Goal: Task Accomplishment & Management: Manage account settings

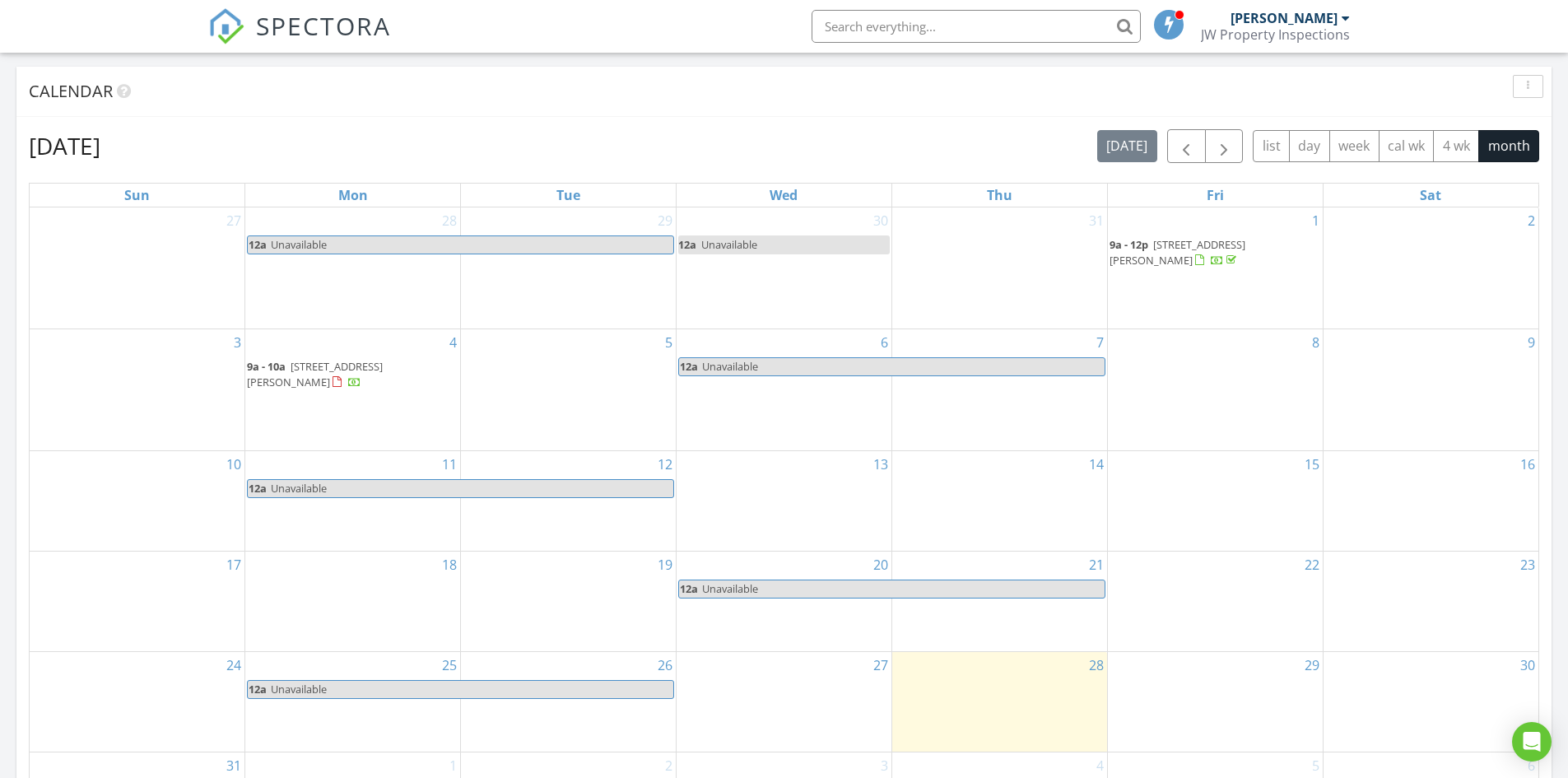
scroll to position [659, 0]
click at [1201, 242] on span "[STREET_ADDRESS][PERSON_NAME]" at bounding box center [1178, 251] width 136 height 30
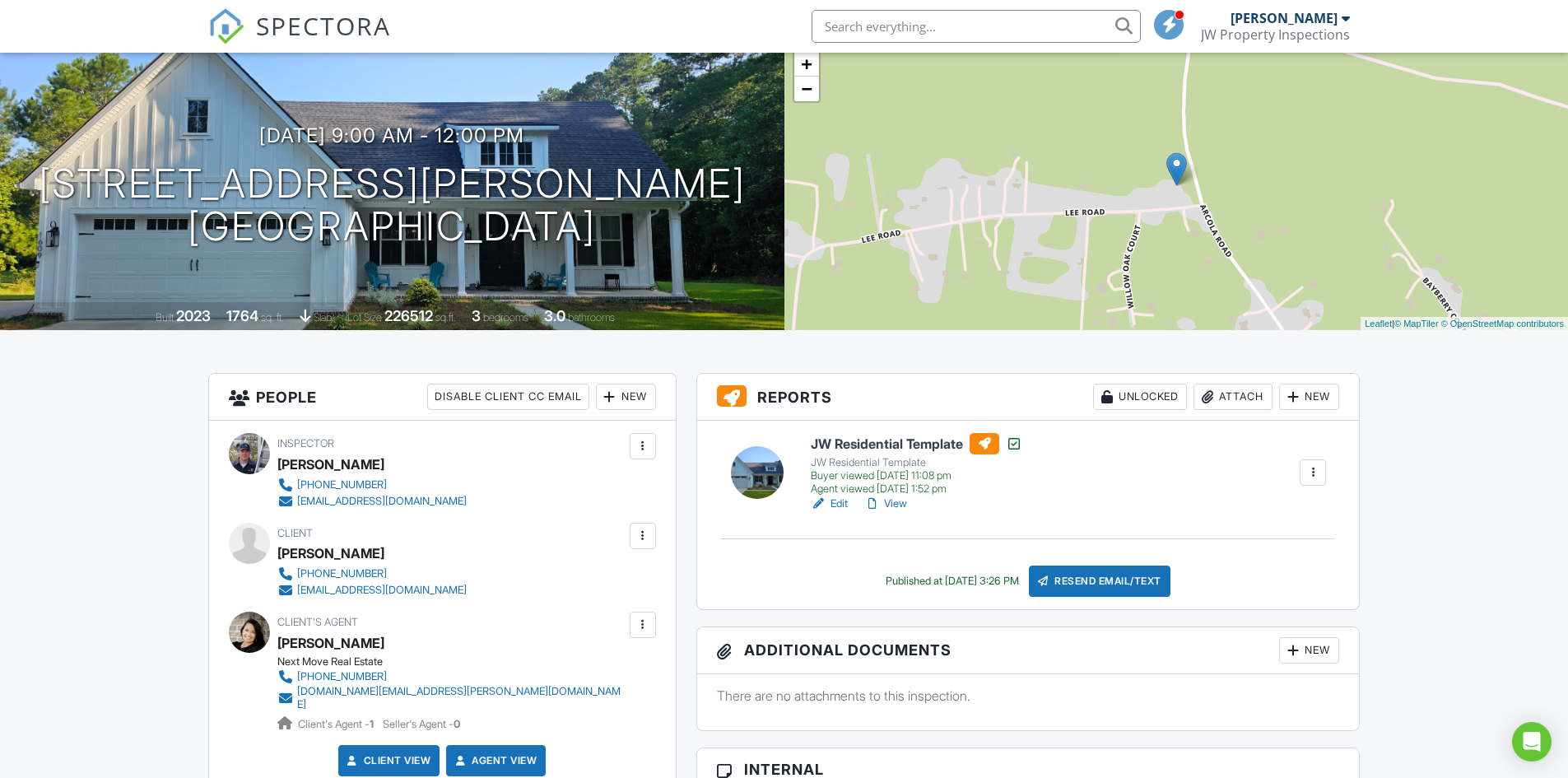
scroll to position [82, 0]
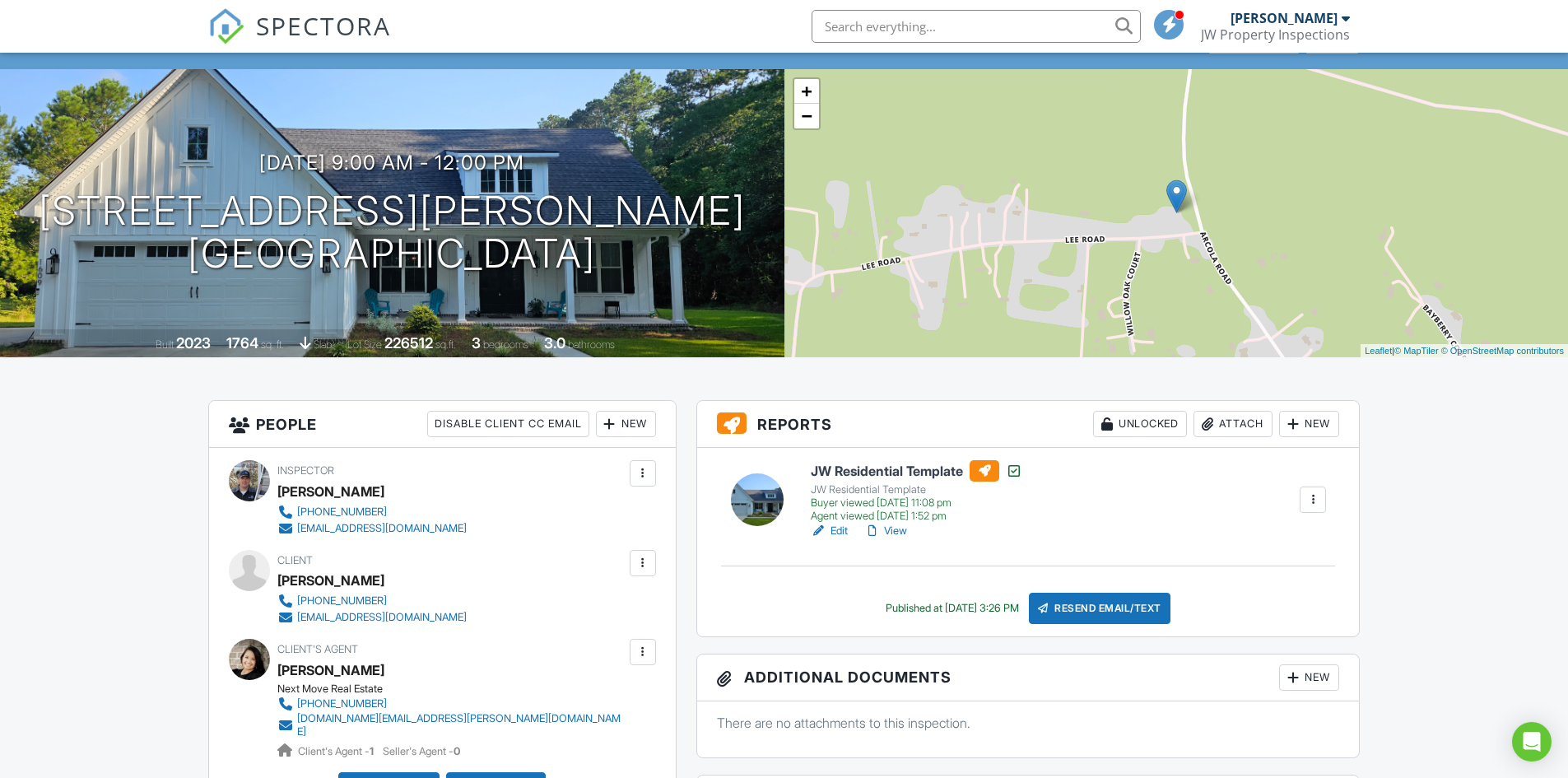
click at [901, 532] on link "View" at bounding box center [886, 531] width 43 height 17
click at [899, 531] on link "View" at bounding box center [886, 531] width 43 height 17
